Goal: Task Accomplishment & Management: Manage account settings

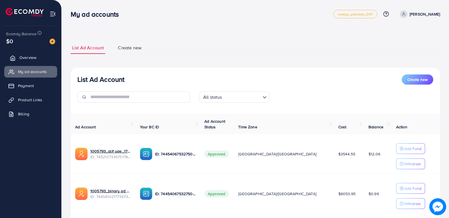
click at [30, 55] on span "Overview" at bounding box center [27, 58] width 17 height 6
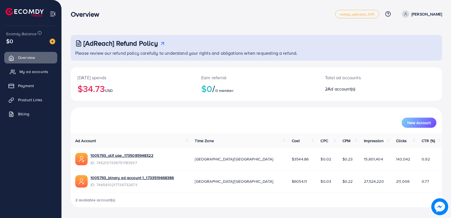
click at [26, 71] on span "My ad accounts" at bounding box center [33, 72] width 29 height 6
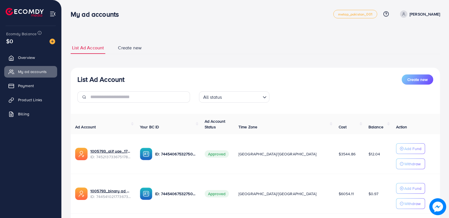
scroll to position [36, 0]
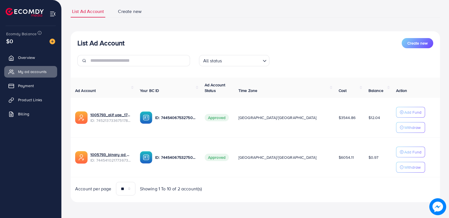
click at [268, 29] on div "List Ad Account Create new List Ad Account Create new All status Loading... Ad …" at bounding box center [256, 103] width 370 height 197
